Goal: Information Seeking & Learning: Learn about a topic

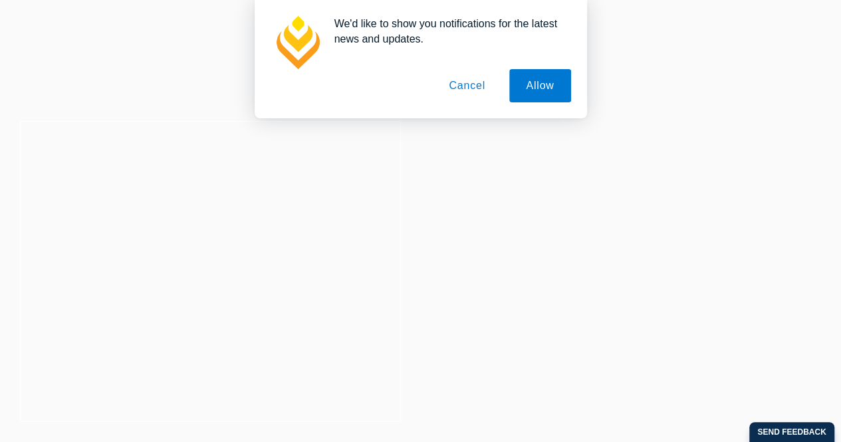
click at [462, 86] on button "Cancel" at bounding box center [467, 85] width 70 height 33
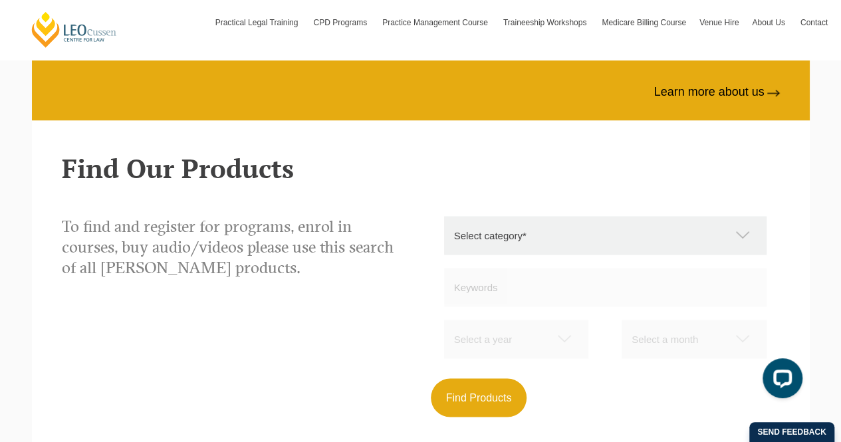
scroll to position [920, 0]
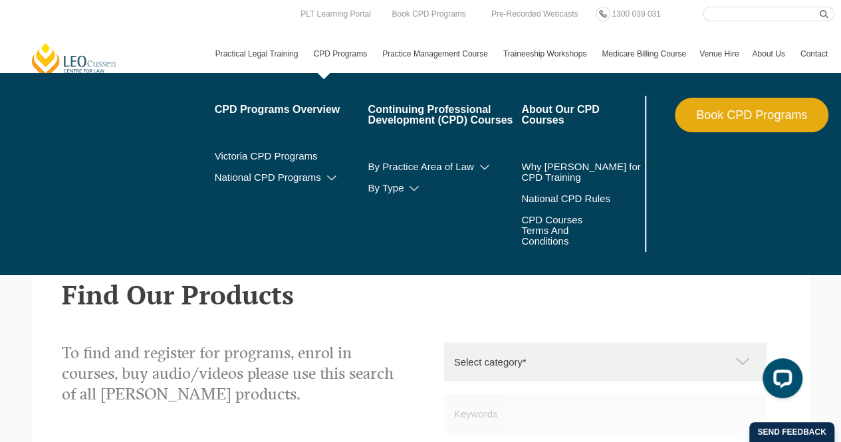
click at [349, 49] on link "CPD Programs" at bounding box center [340, 54] width 69 height 39
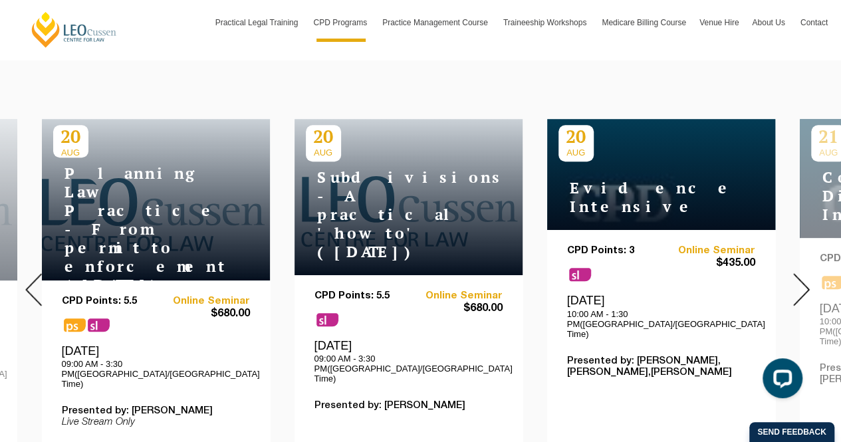
scroll to position [491, 0]
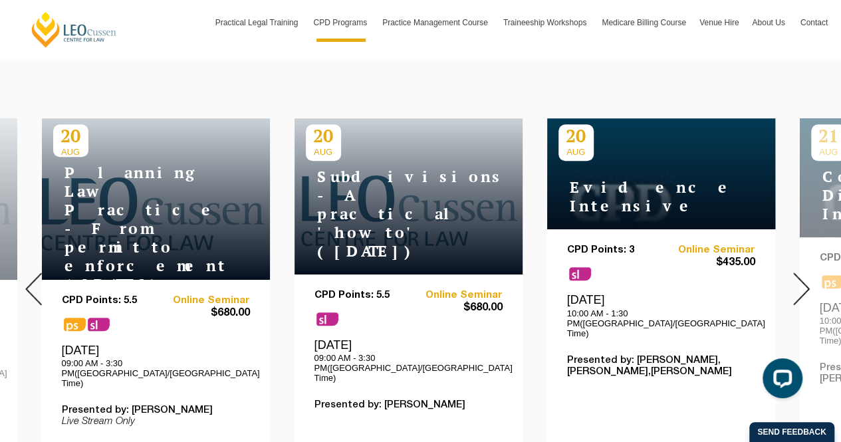
click at [803, 289] on img at bounding box center [801, 288] width 17 height 33
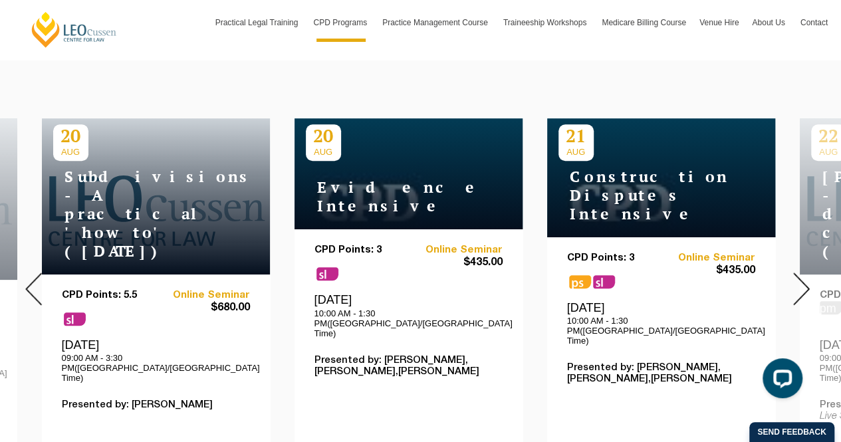
click at [803, 289] on img at bounding box center [801, 288] width 17 height 33
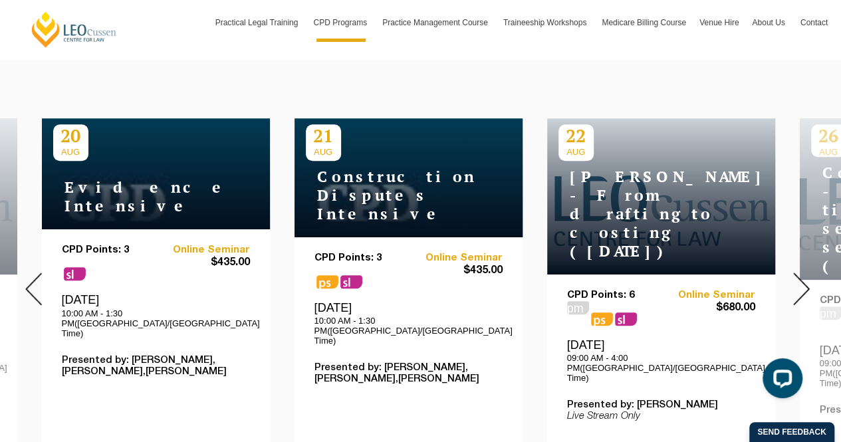
click at [803, 289] on img at bounding box center [801, 288] width 17 height 33
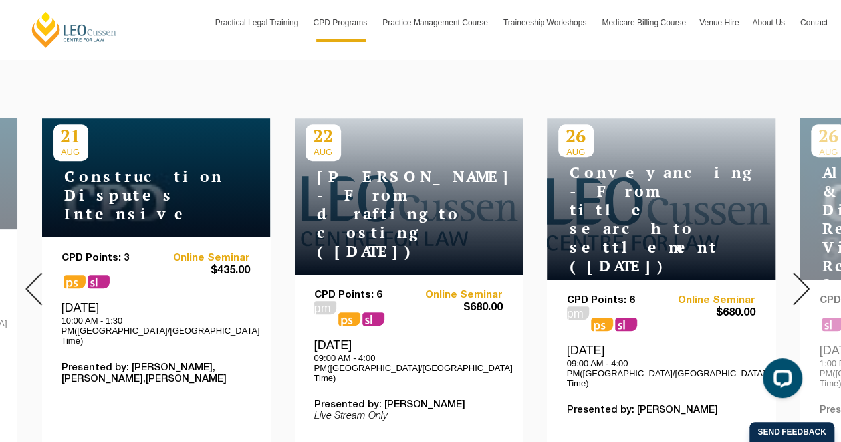
click at [807, 280] on img at bounding box center [801, 288] width 17 height 33
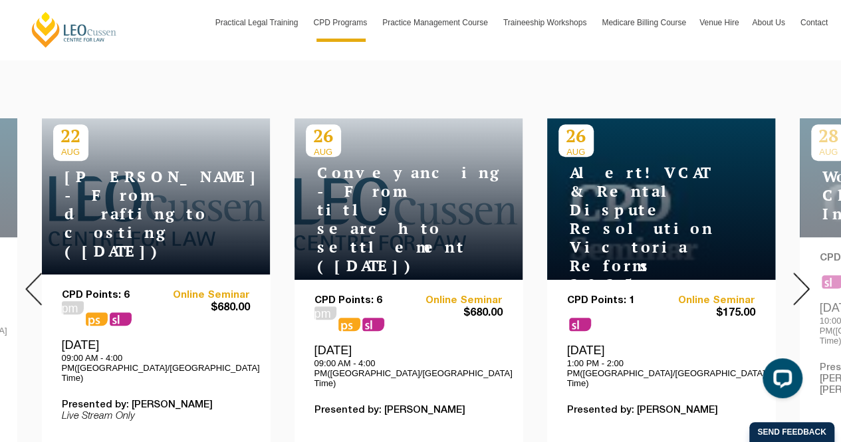
click at [807, 280] on img at bounding box center [801, 288] width 17 height 33
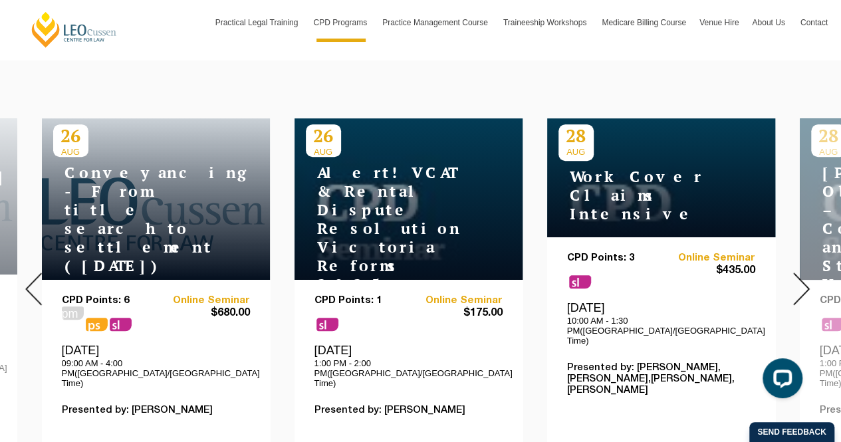
click at [807, 280] on img at bounding box center [801, 288] width 17 height 33
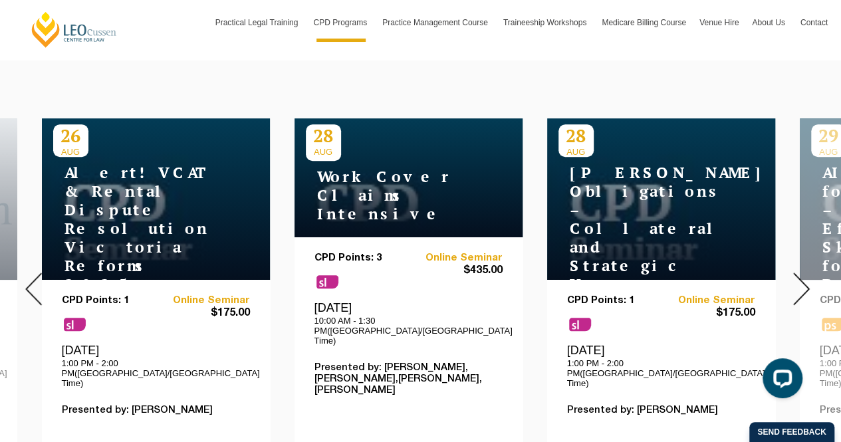
click at [807, 280] on img at bounding box center [801, 288] width 17 height 33
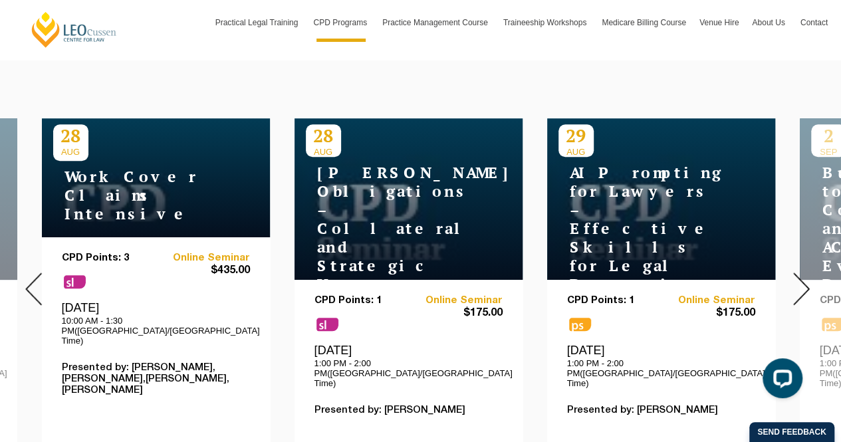
click at [807, 280] on img at bounding box center [801, 288] width 17 height 33
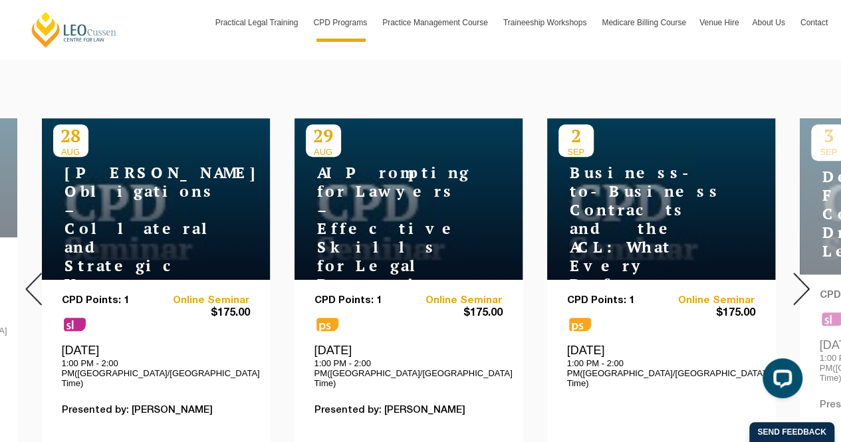
click at [646, 207] on h4 "Business-to-Business Contracts and the ACL: What Every Drafter Needs to Know" at bounding box center [641, 246] width 166 height 167
click at [802, 281] on img at bounding box center [801, 288] width 17 height 33
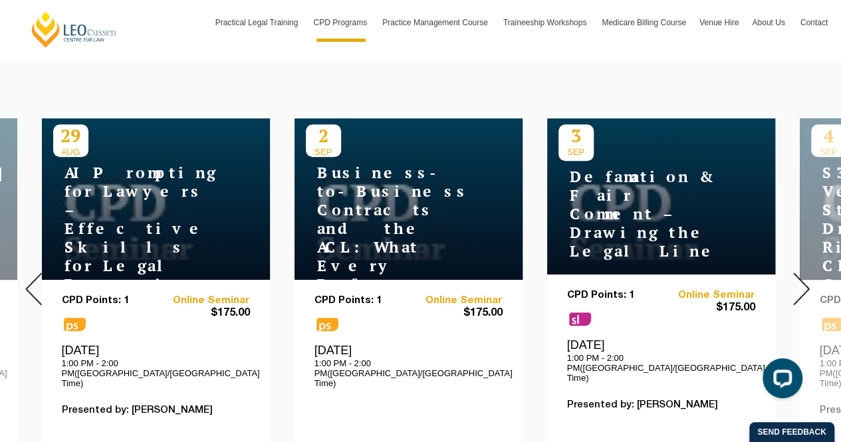
click at [802, 281] on img at bounding box center [801, 288] width 17 height 33
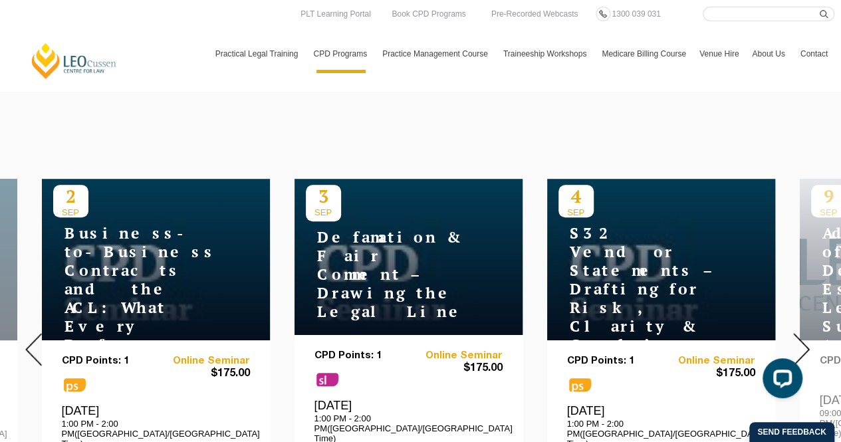
scroll to position [430, 0]
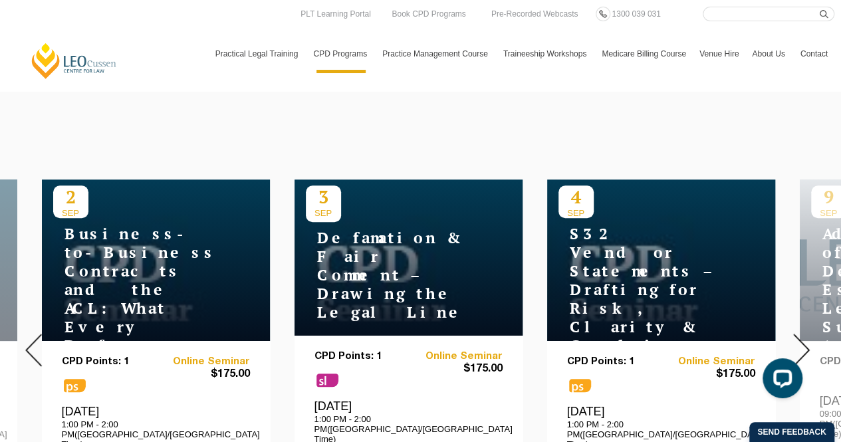
click at [613, 280] on h4 "S32 Vendor Statements – Drafting for Risk, Clarity & Compliance" at bounding box center [641, 290] width 166 height 130
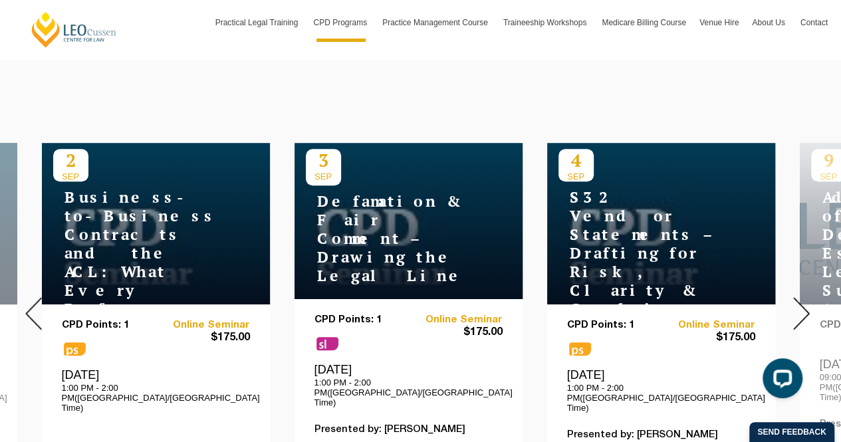
scroll to position [467, 0]
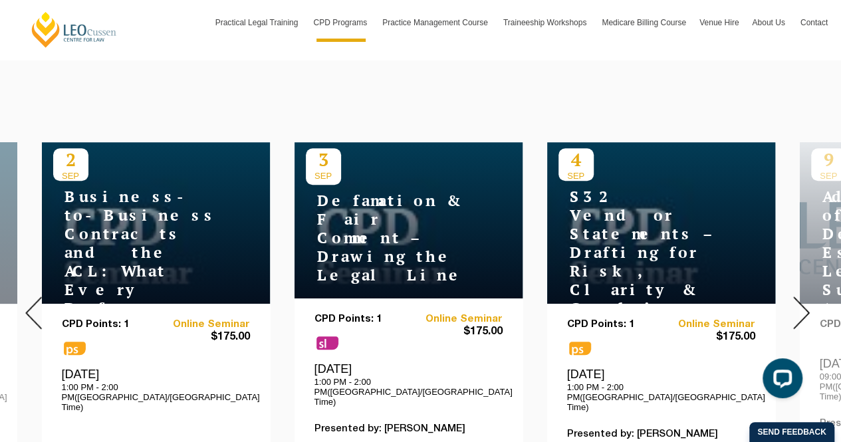
click at [635, 270] on h4 "S32 Vendor Statements – Drafting for Risk, Clarity & Compliance" at bounding box center [641, 252] width 166 height 130
click at [639, 374] on div "Thursday, 4 September 2025 1:00 PM - 2:00 PM(Australia/Melbourne Time)" at bounding box center [661, 389] width 188 height 45
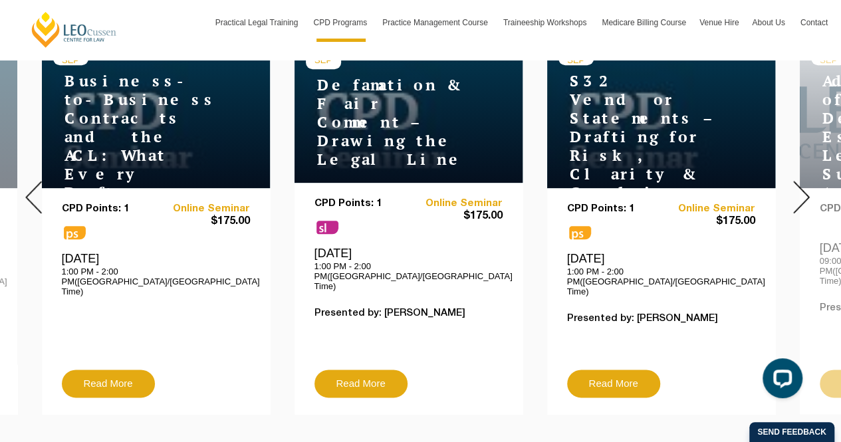
scroll to position [585, 0]
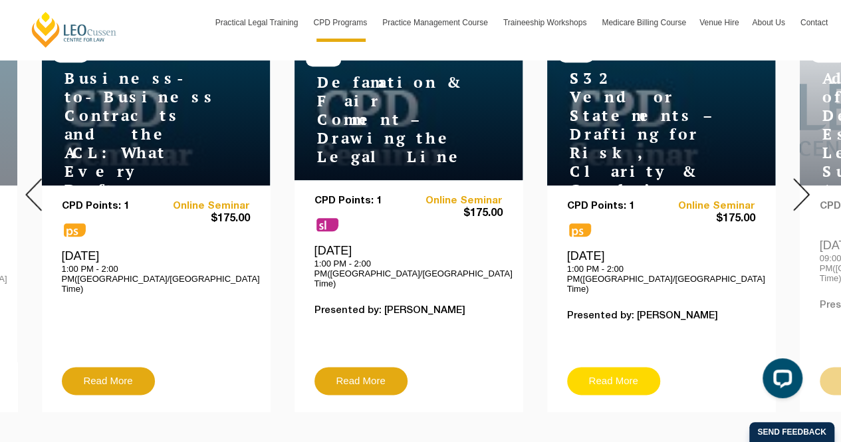
click at [615, 367] on link "Read More" at bounding box center [613, 381] width 93 height 28
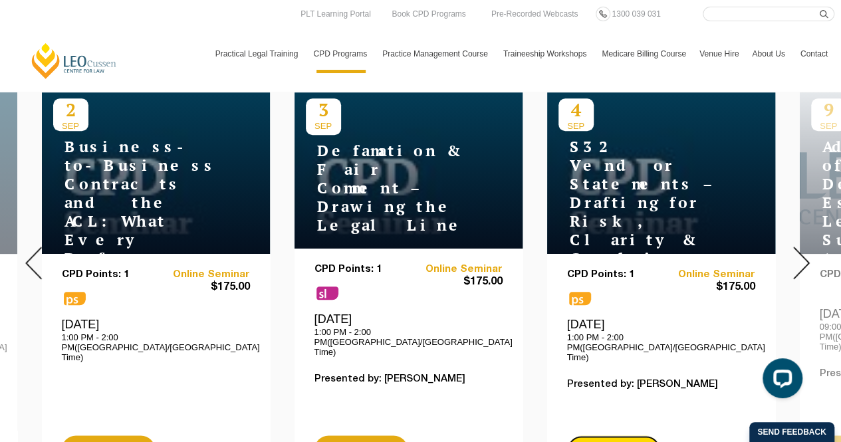
scroll to position [520, 0]
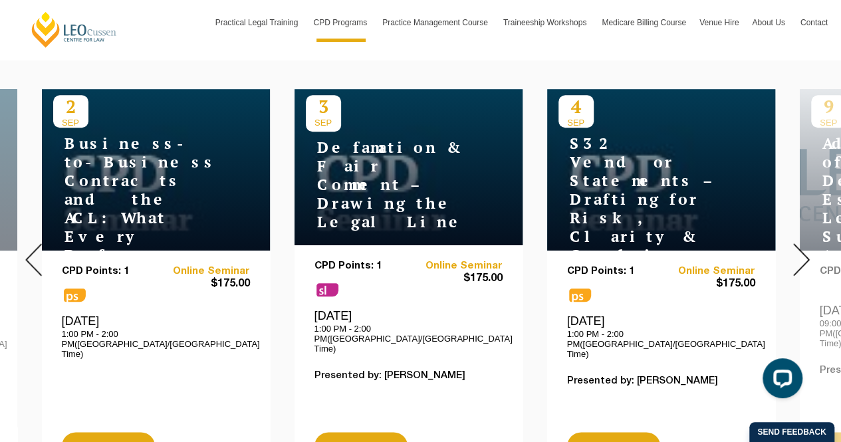
click at [352, 169] on h4 "Defamation & Fair Comment – Drawing the Legal Line" at bounding box center [389, 184] width 166 height 93
click at [367, 181] on h4 "Defamation & Fair Comment – Drawing the Legal Line" at bounding box center [389, 184] width 166 height 93
click at [421, 308] on div "Wednesday, 3 September 2025 1:00 PM - 2:00 PM(Australia/Melbourne Time)" at bounding box center [408, 330] width 188 height 45
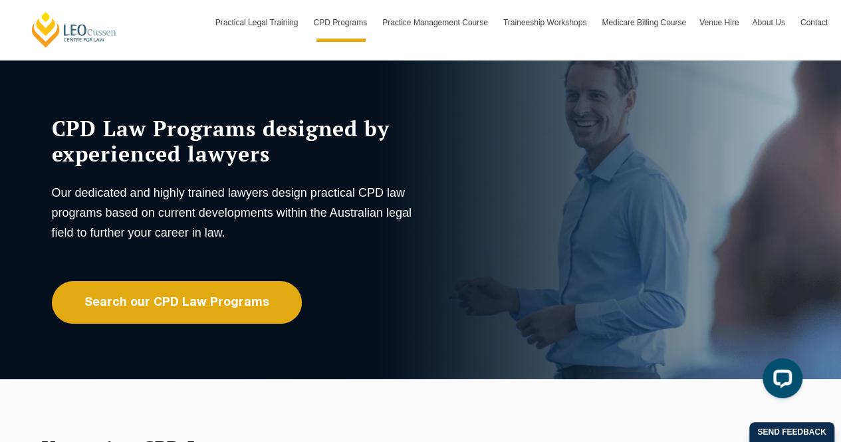
scroll to position [0, 0]
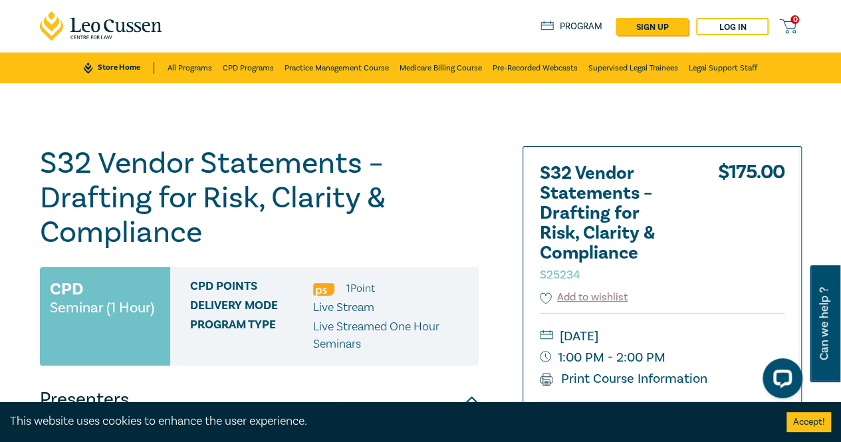
click at [421, 196] on h1 "S32 Vendor Statements – Drafting for Risk, Clarity & Compliance S25234" at bounding box center [259, 198] width 439 height 104
click at [429, 167] on h1 "S32 Vendor Statements – Drafting for Risk, Clarity & Compliance S25234" at bounding box center [259, 198] width 439 height 104
